Goal: Task Accomplishment & Management: Use online tool/utility

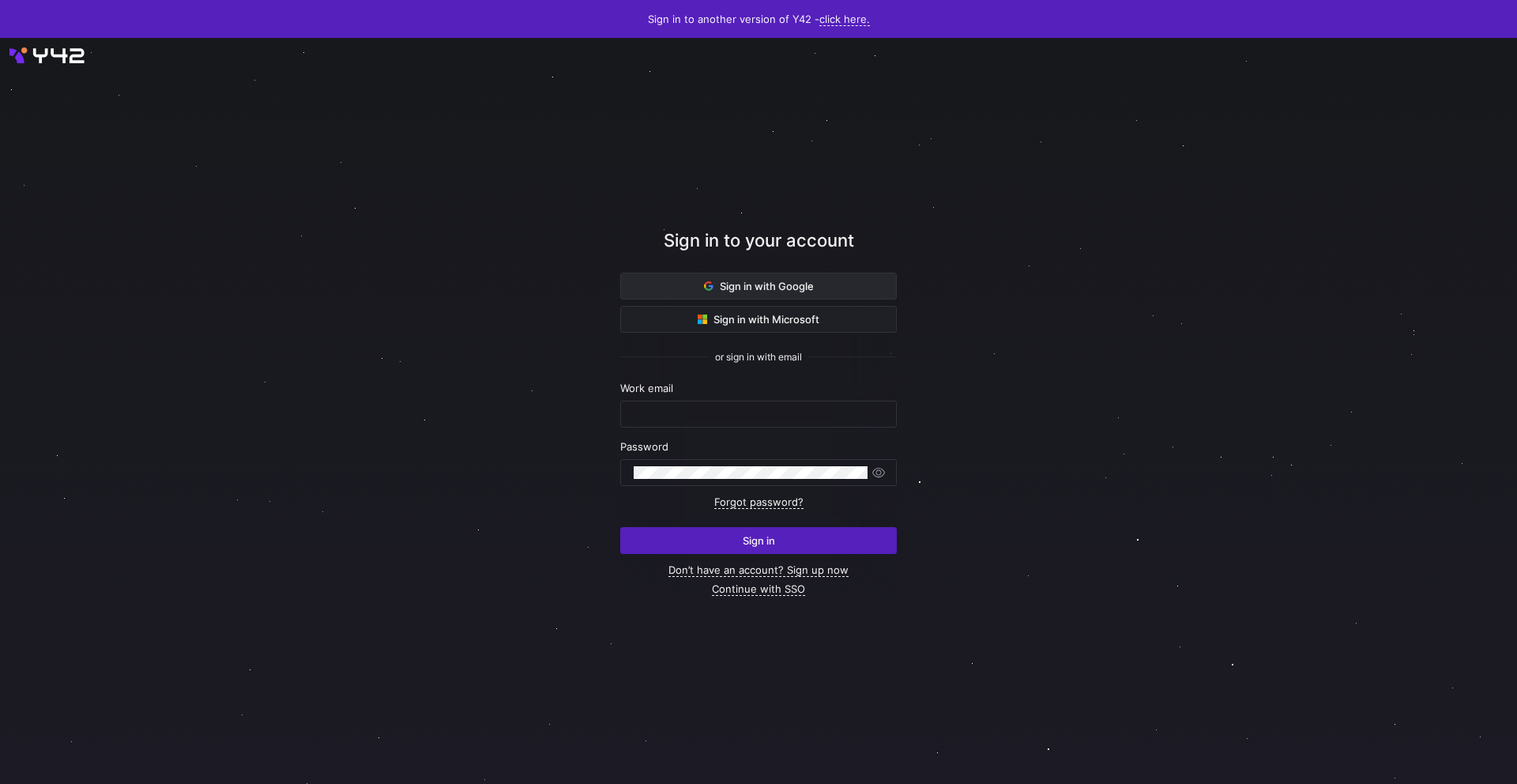
click at [733, 290] on span "Sign in with Google" at bounding box center [759, 286] width 110 height 13
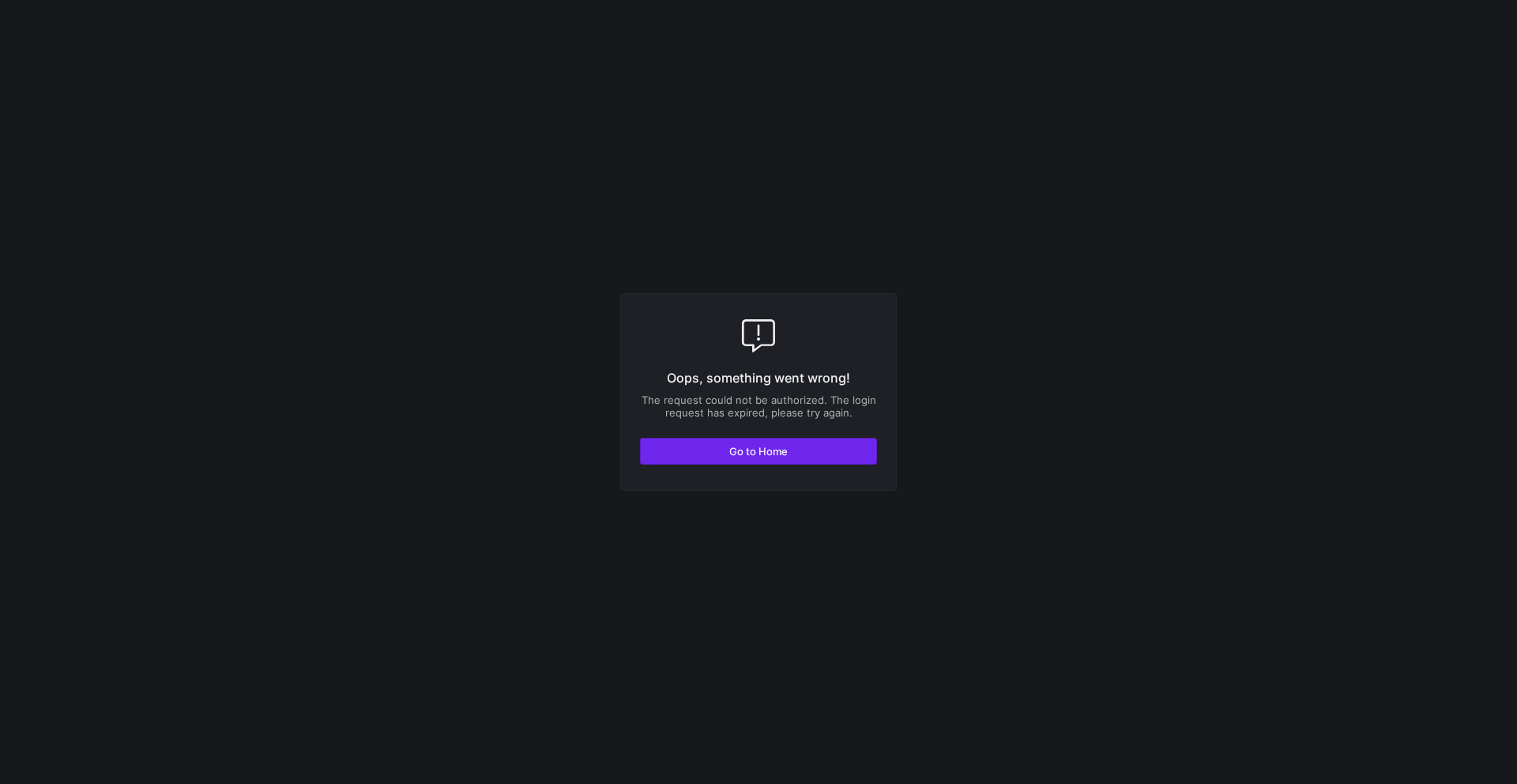
click at [718, 455] on span "button" at bounding box center [759, 451] width 236 height 25
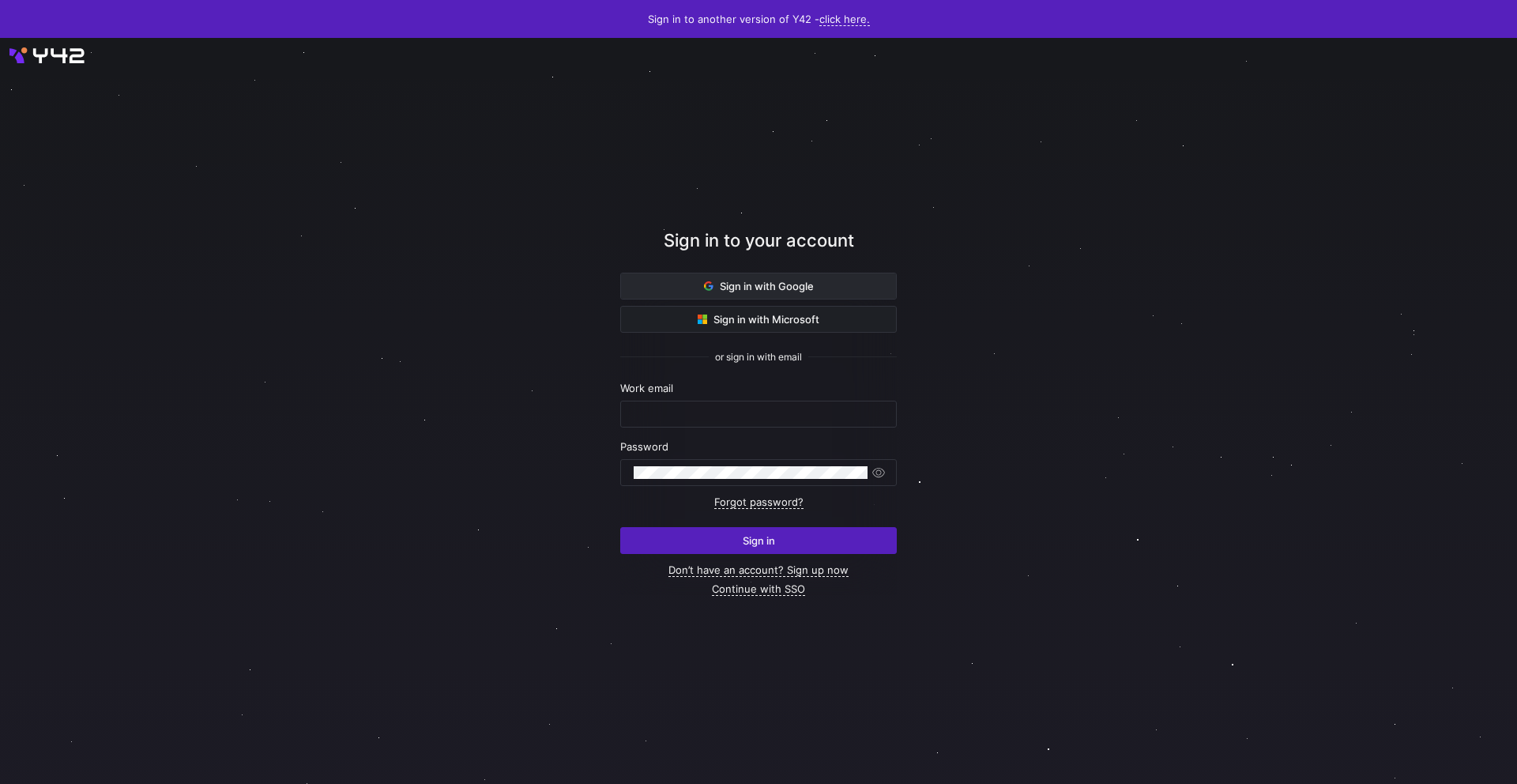
click at [745, 281] on span "Sign in with Google" at bounding box center [759, 286] width 110 height 13
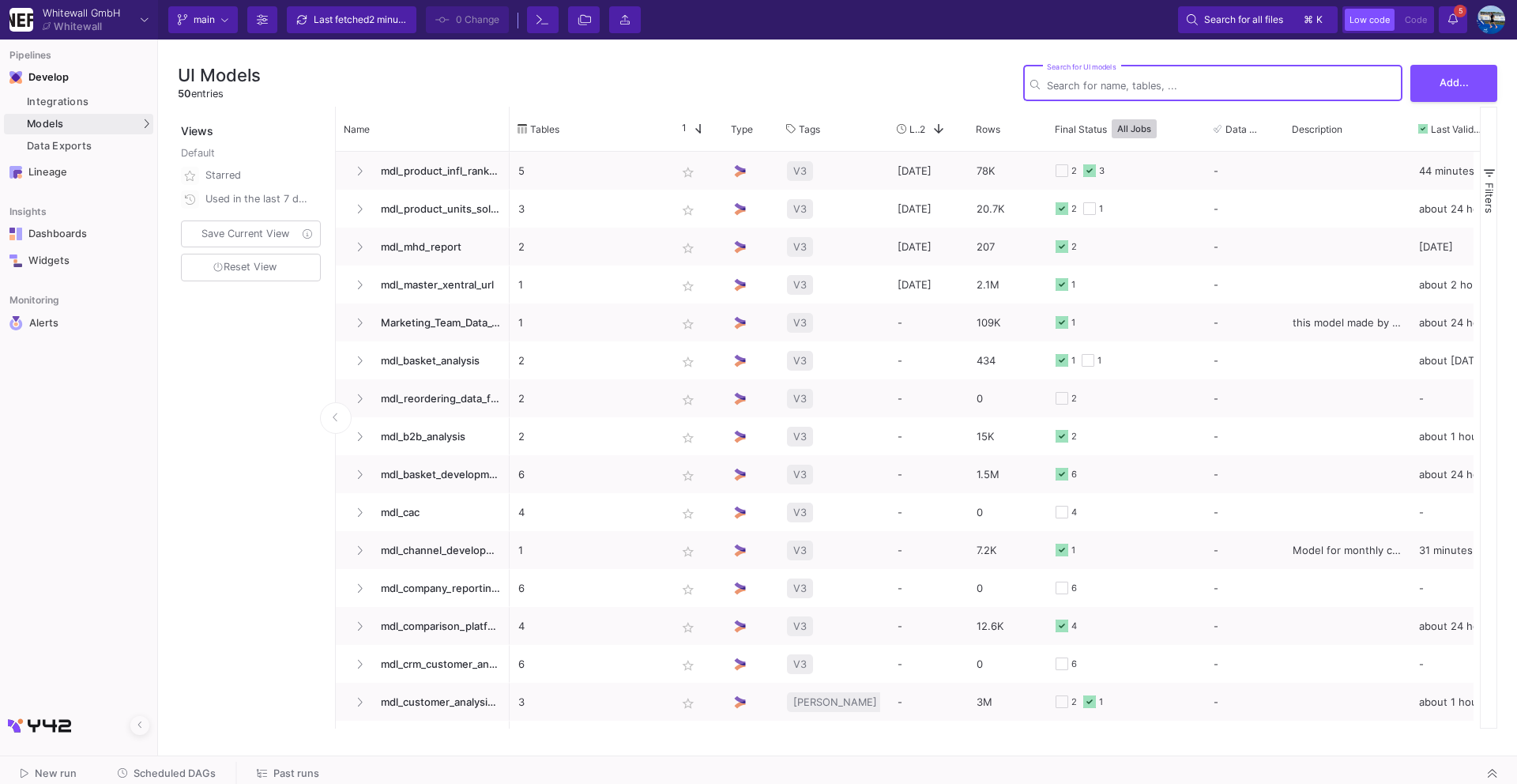
click at [174, 774] on span "Scheduled DAGs" at bounding box center [174, 772] width 82 height 12
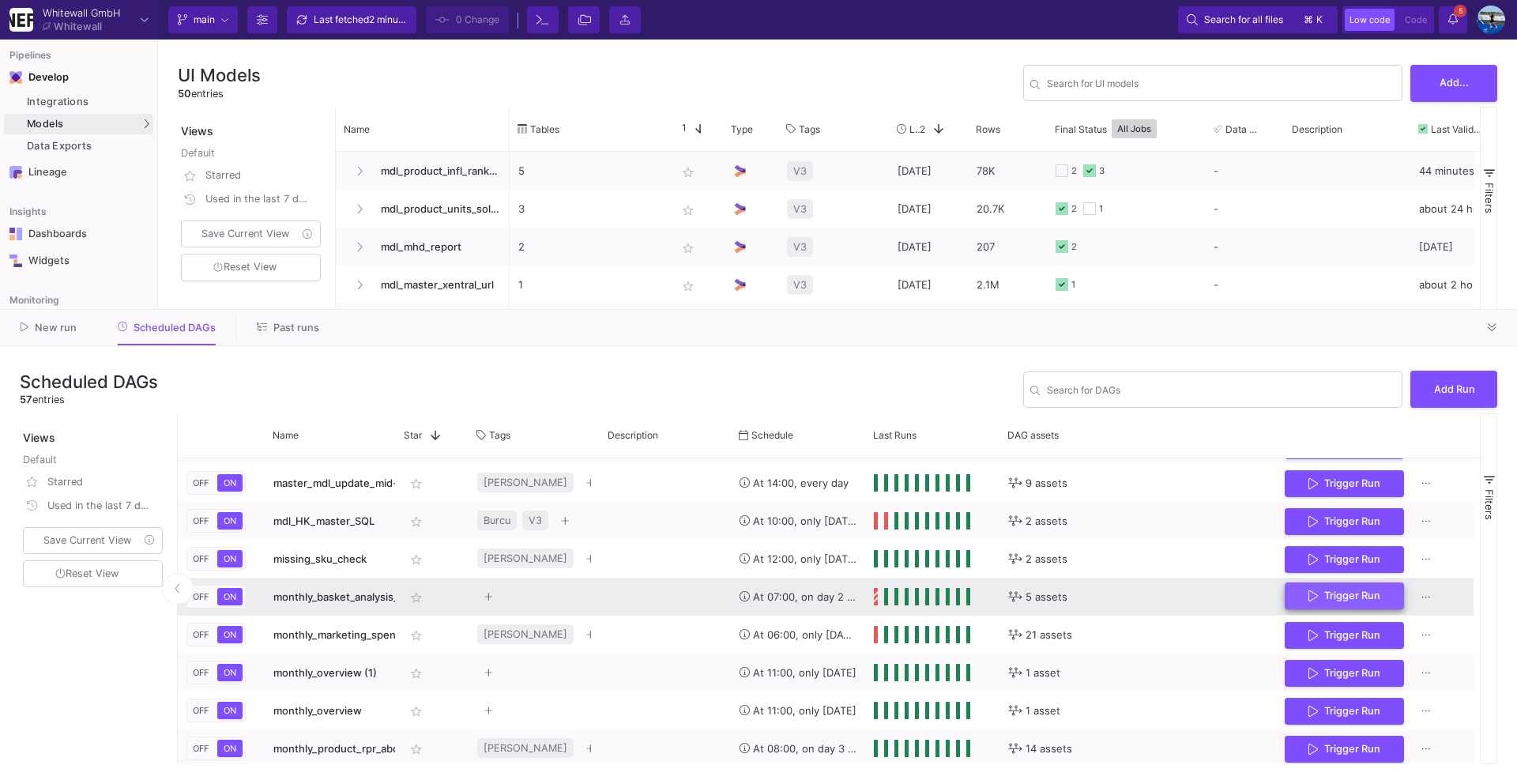
click at [1337, 602] on button "Trigger Run" at bounding box center [1344, 596] width 120 height 28
